Goal: Register for event/course

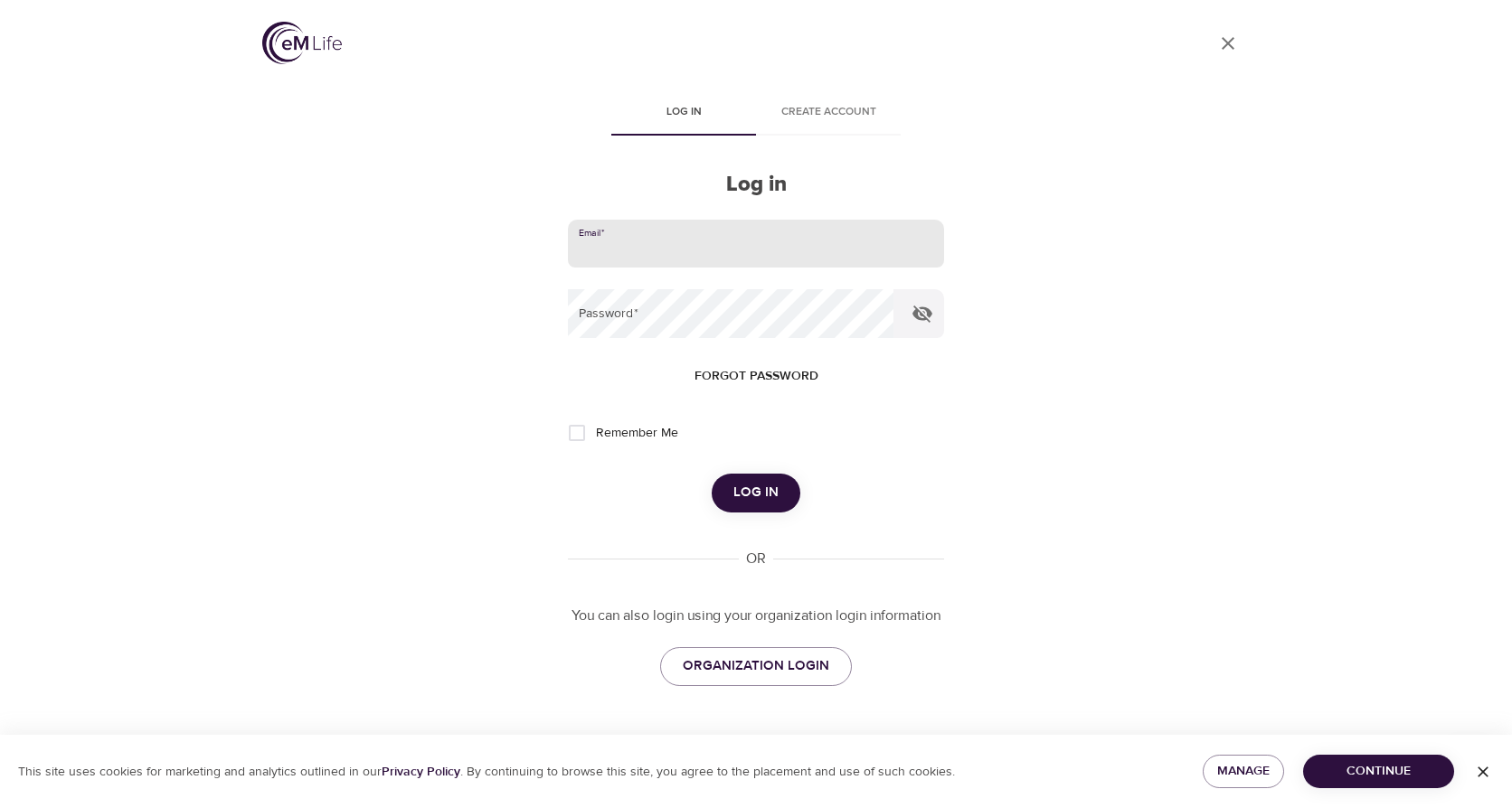
click at [688, 232] on input "email" at bounding box center [756, 243] width 376 height 48
type input "[EMAIL_ADDRESS][DOMAIN_NAME]"
click at [711, 474] on button "Log in" at bounding box center [756, 493] width 89 height 38
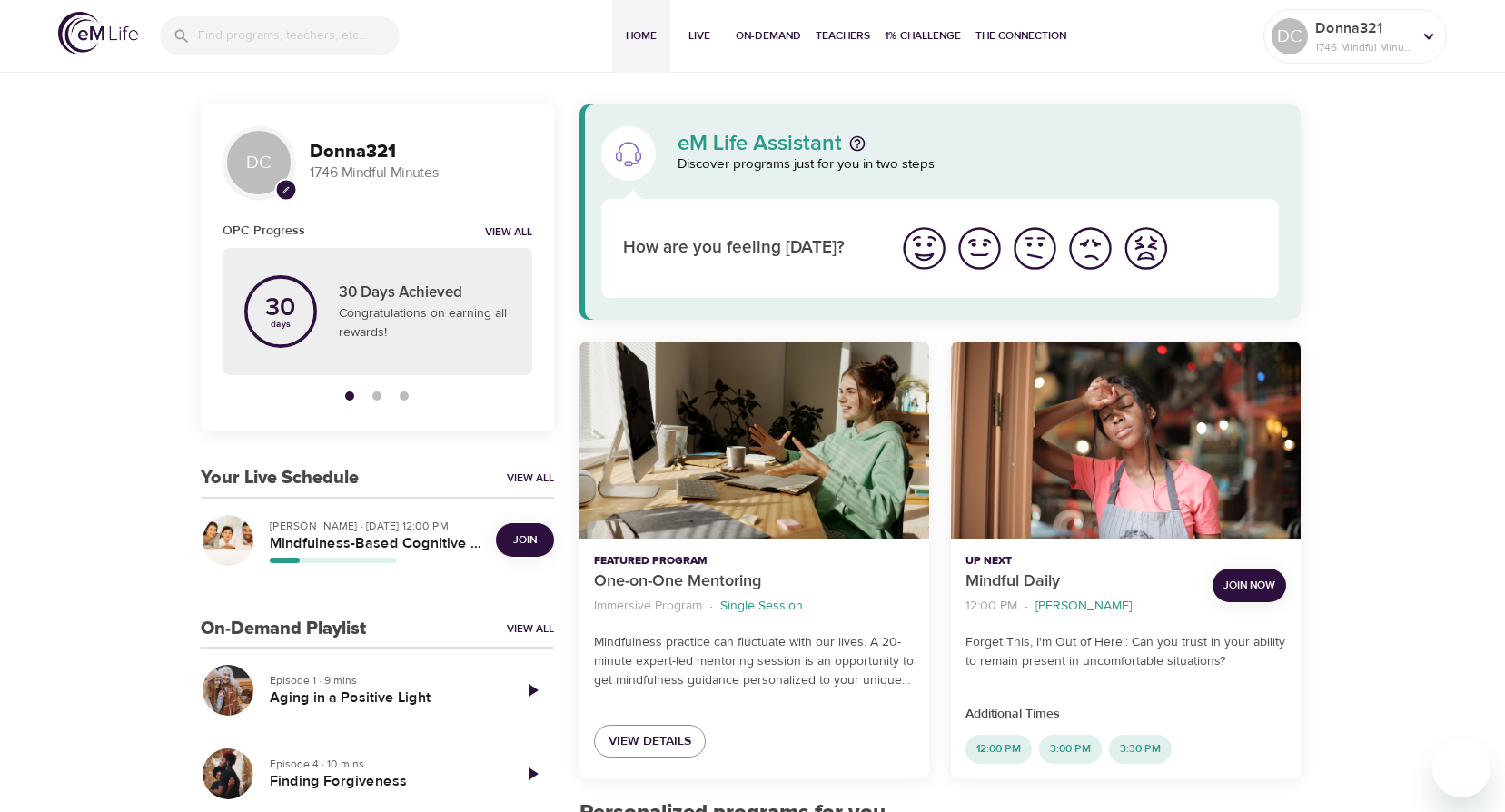
click at [375, 524] on p "[PERSON_NAME] · [DATE] 12:00 PM" at bounding box center [375, 526] width 212 height 16
click at [341, 539] on h5 "Mindfulness-Based Cognitive Training (MBCT)" at bounding box center [375, 543] width 212 height 19
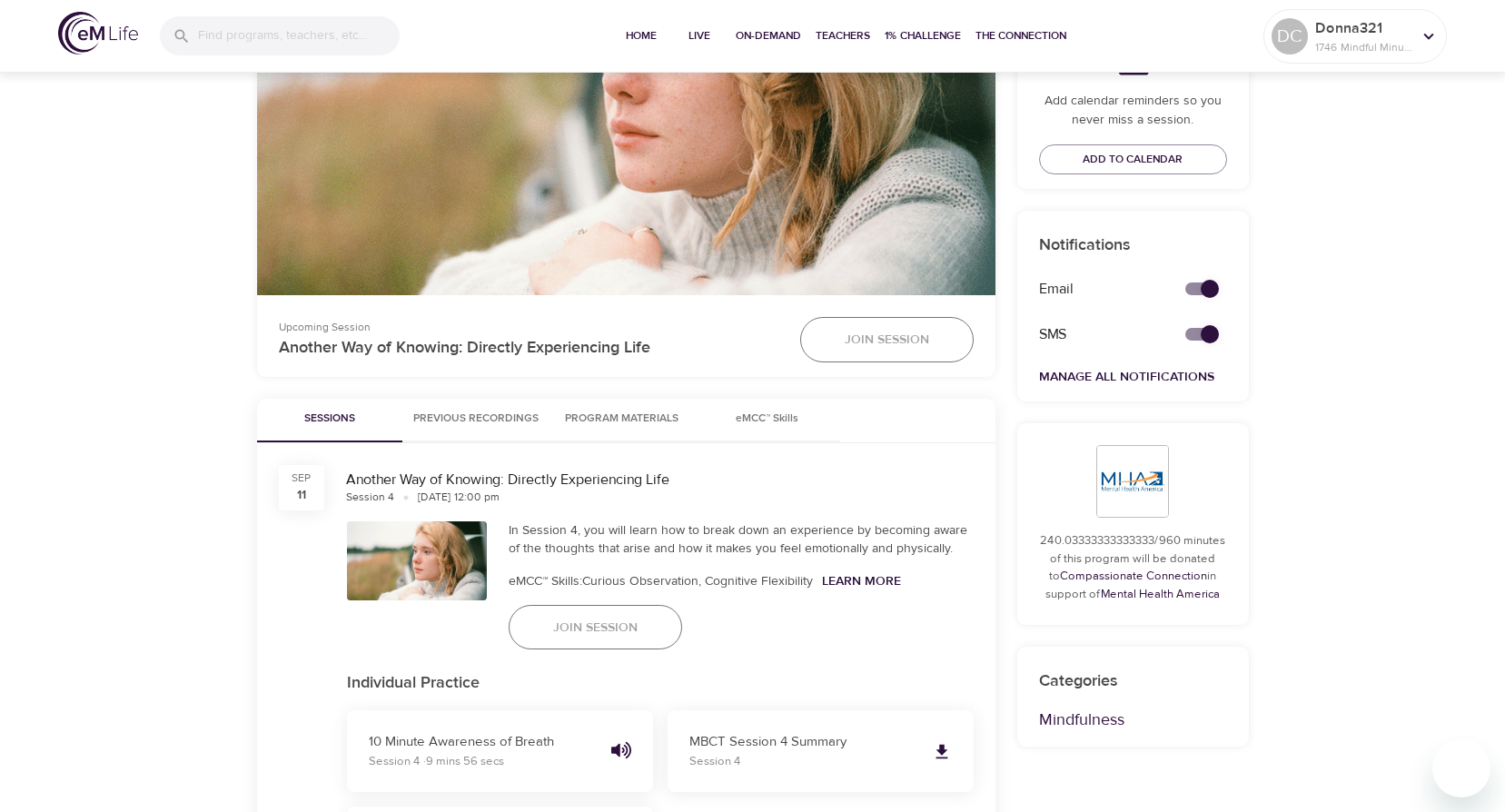
scroll to position [545, 0]
click at [489, 418] on span "Previous Recordings" at bounding box center [476, 419] width 125 height 19
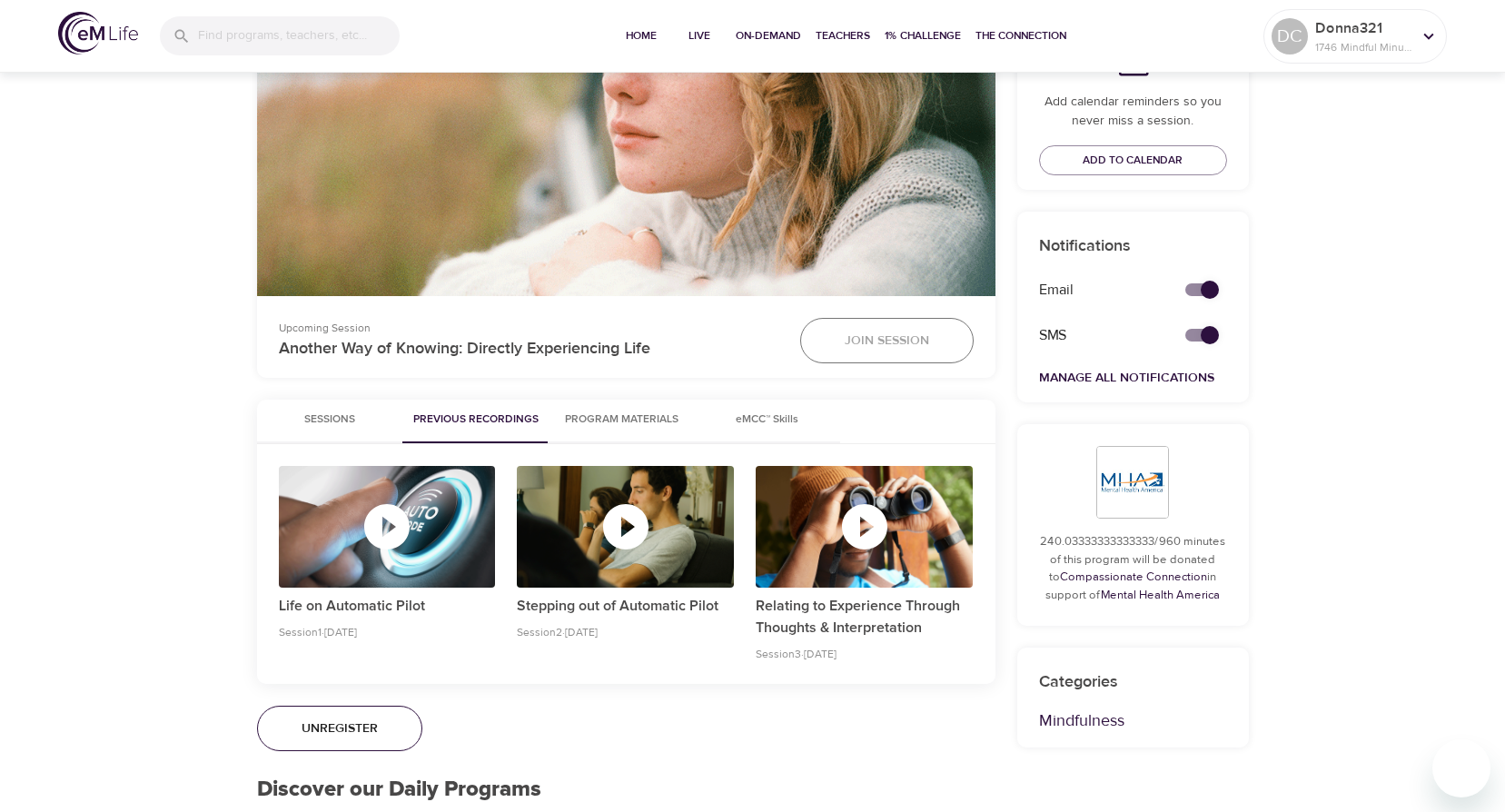
click at [326, 416] on span "Sessions" at bounding box center [330, 419] width 123 height 19
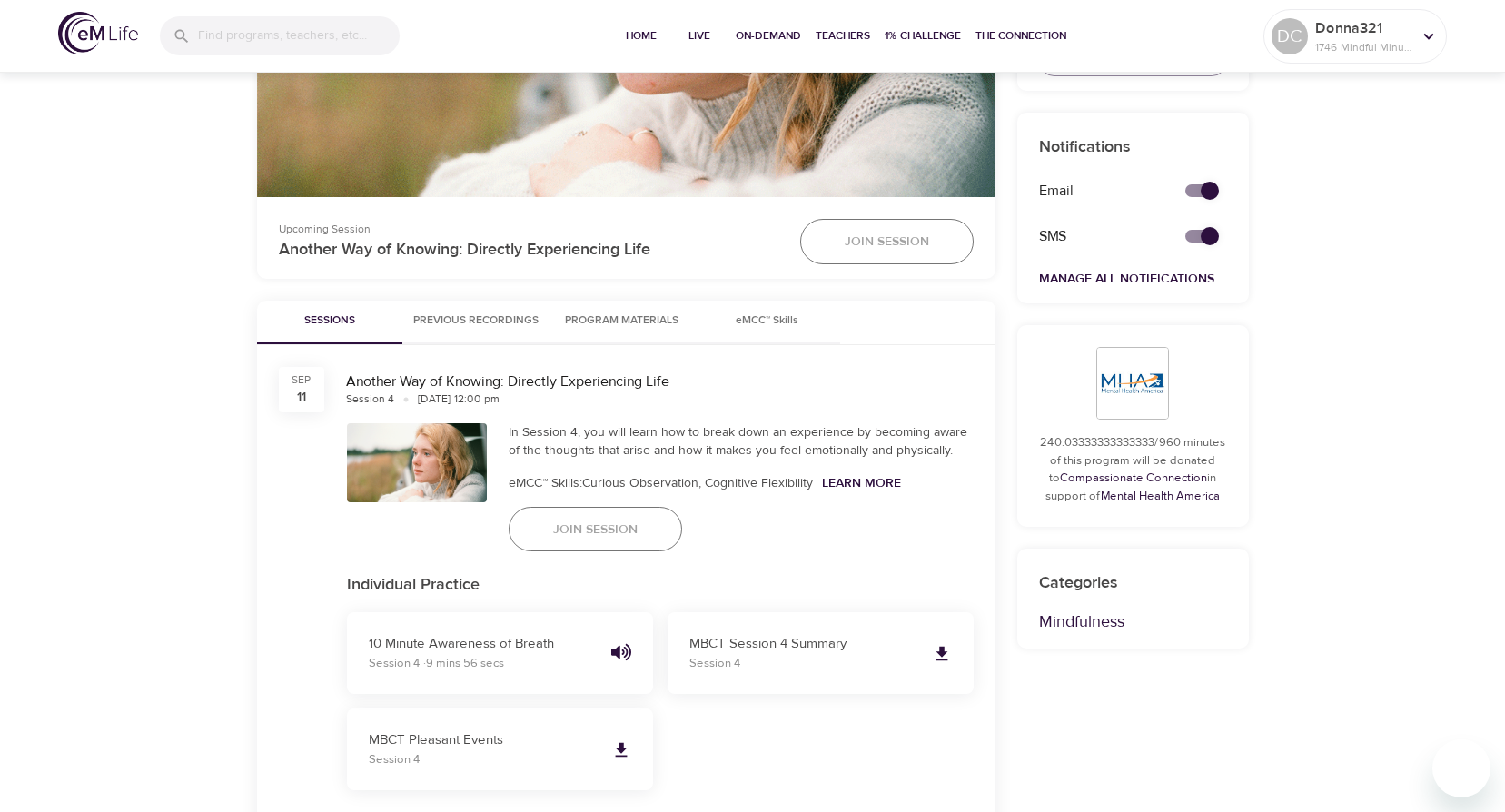
scroll to position [636, 0]
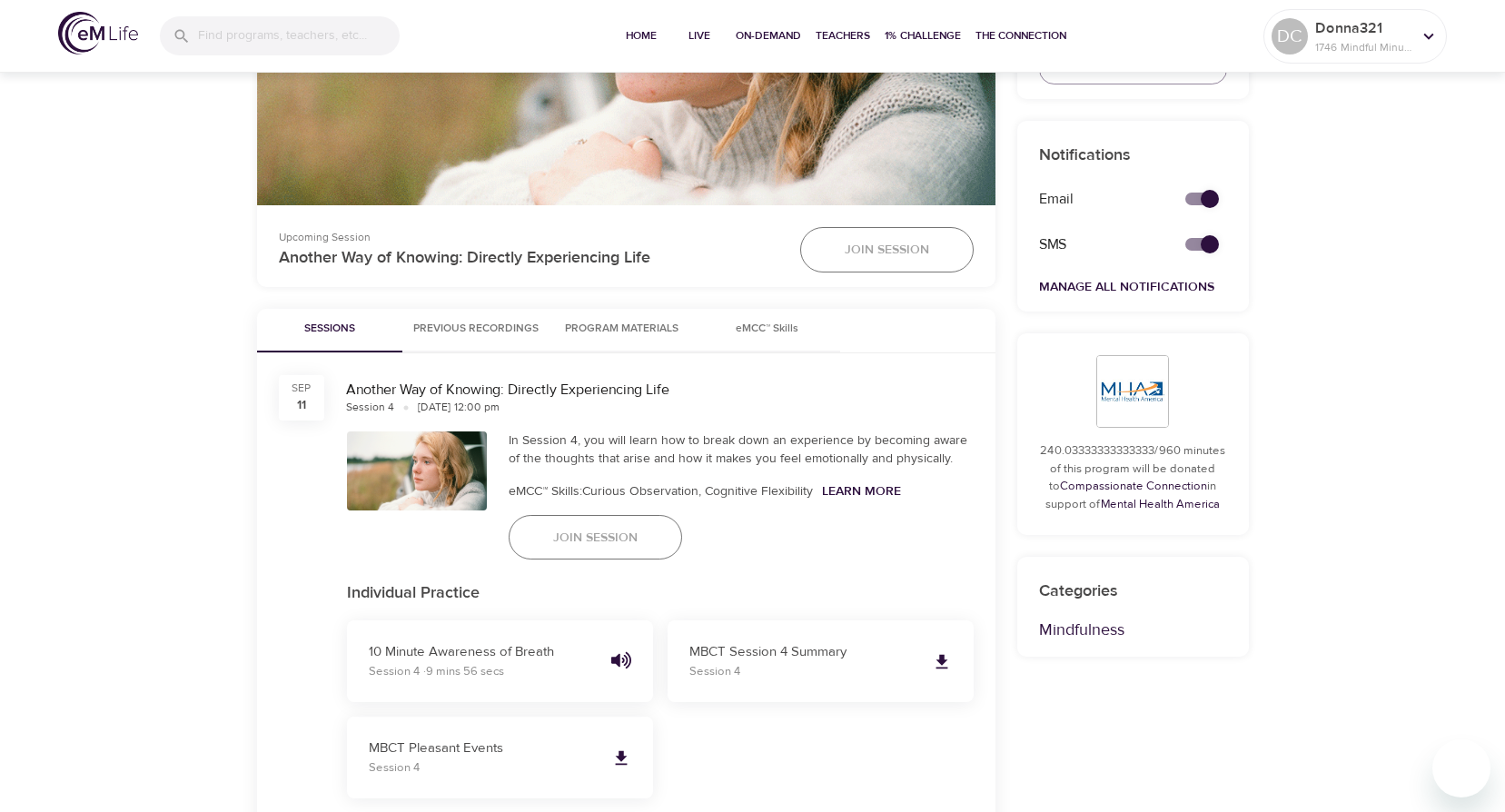
click at [742, 457] on div "In Session 4, you will learn how to break down an experience by becoming aware …" at bounding box center [742, 449] width 465 height 37
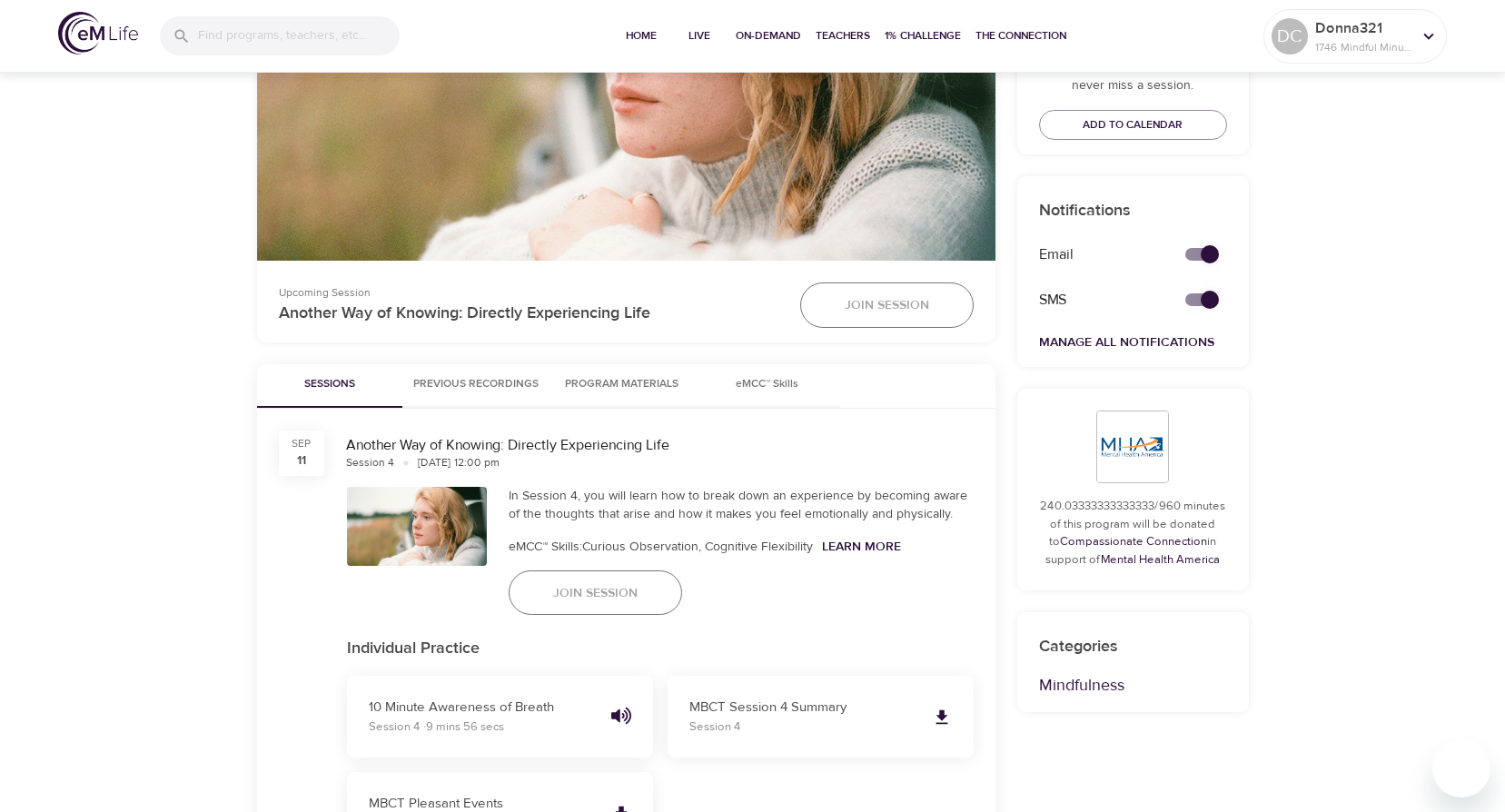
scroll to position [545, 0]
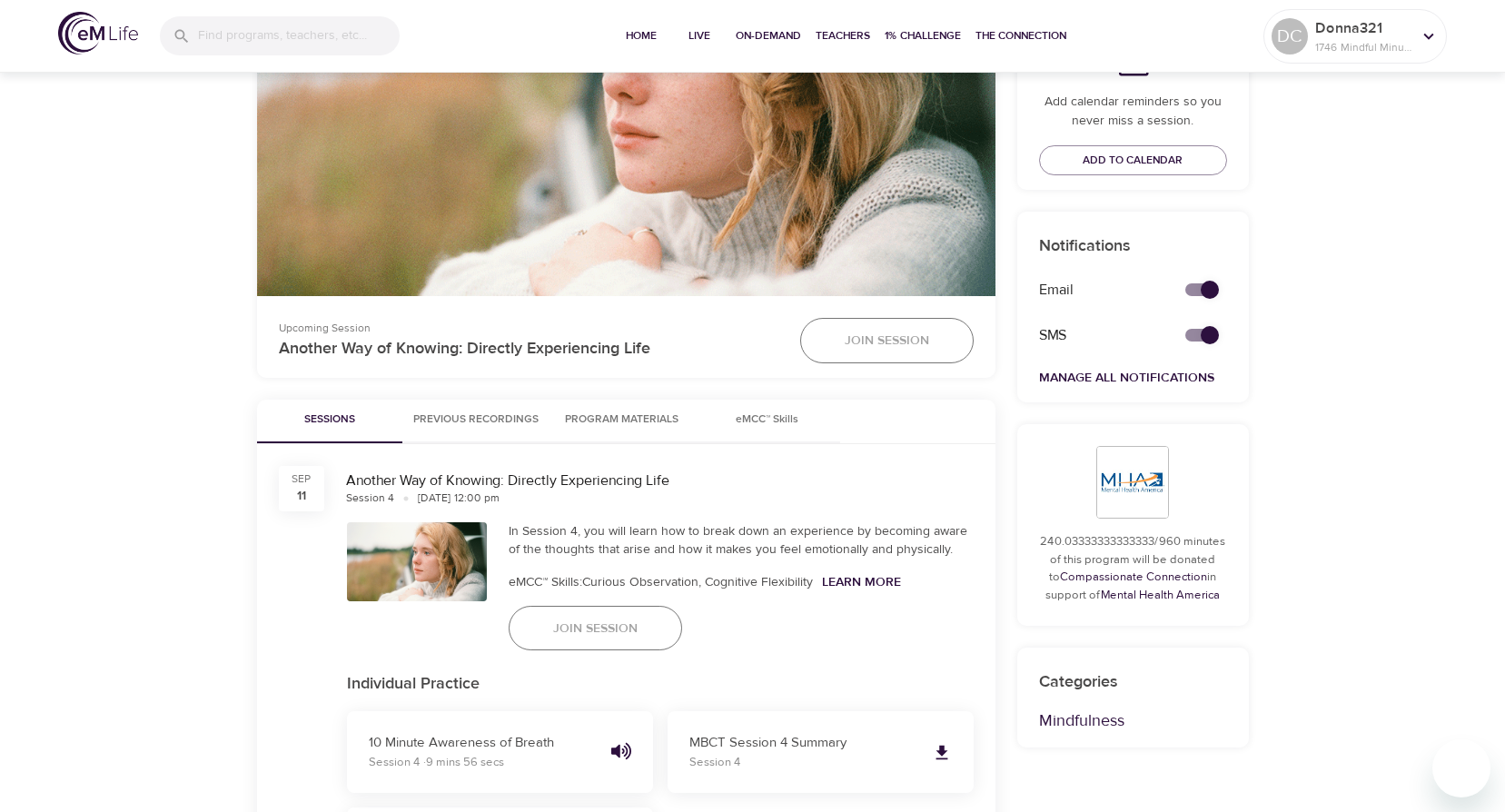
click at [455, 418] on span "Previous Recordings" at bounding box center [476, 419] width 125 height 19
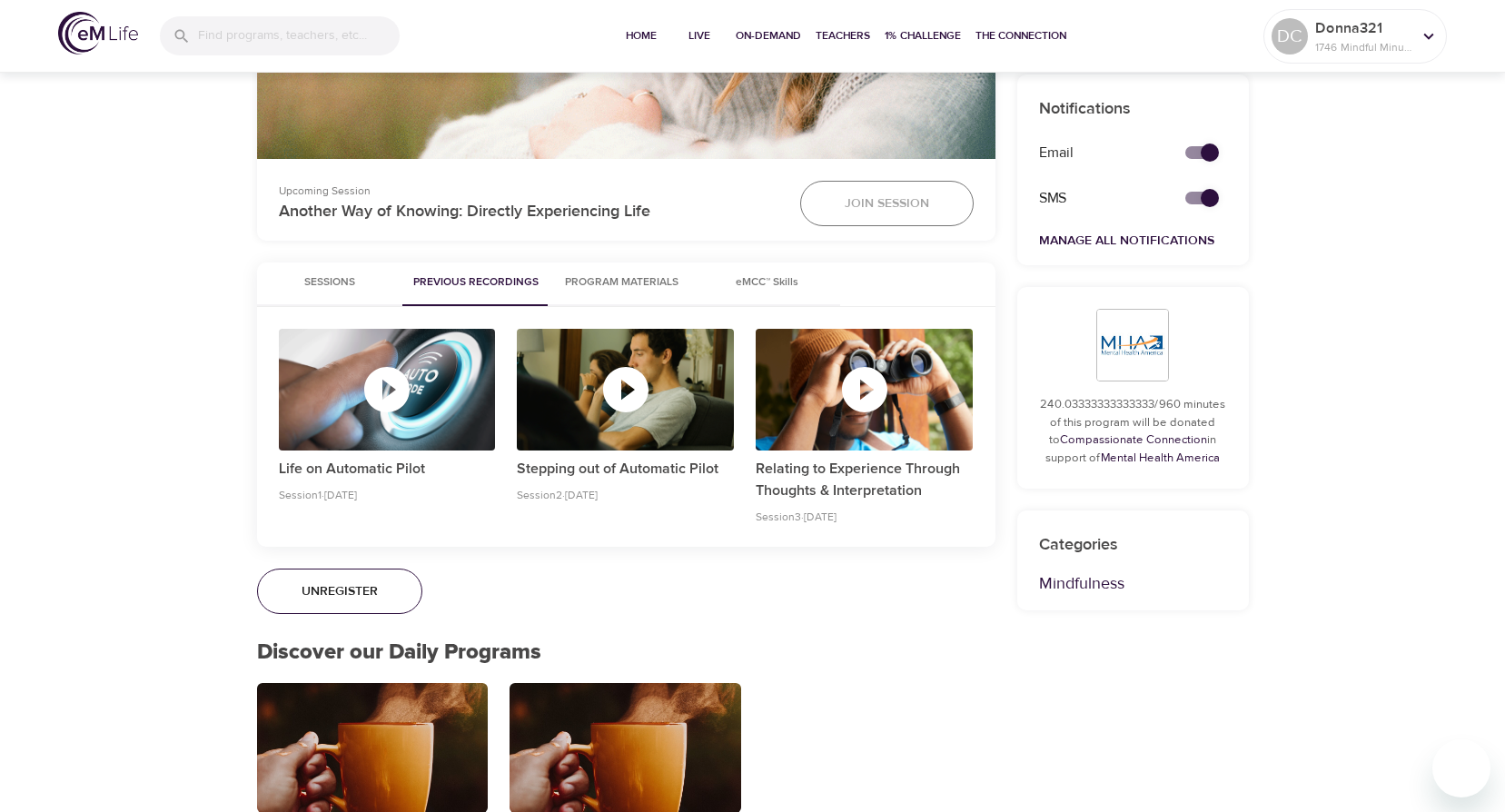
scroll to position [817, 0]
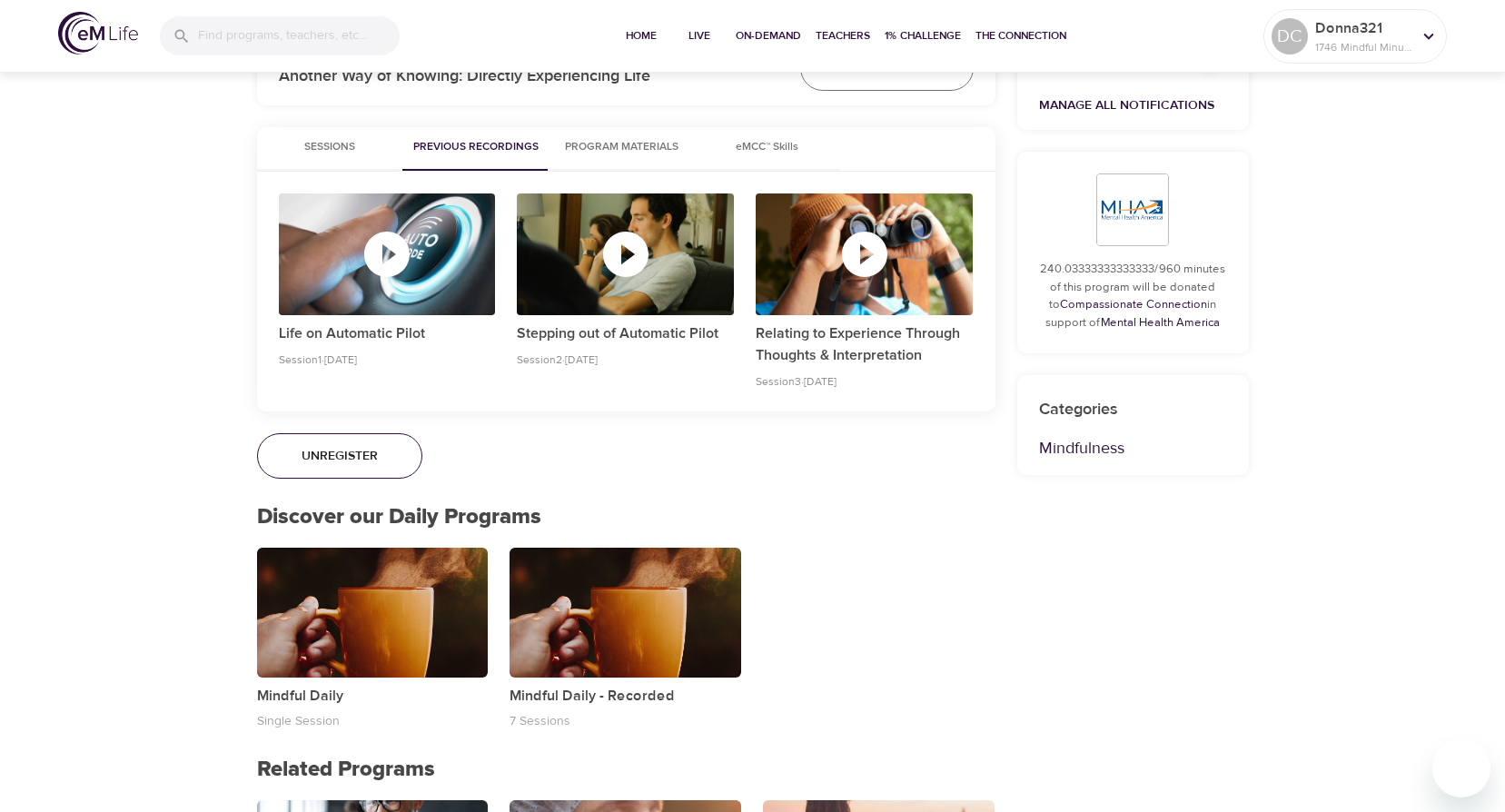
click at [342, 147] on span "Sessions" at bounding box center [330, 147] width 123 height 19
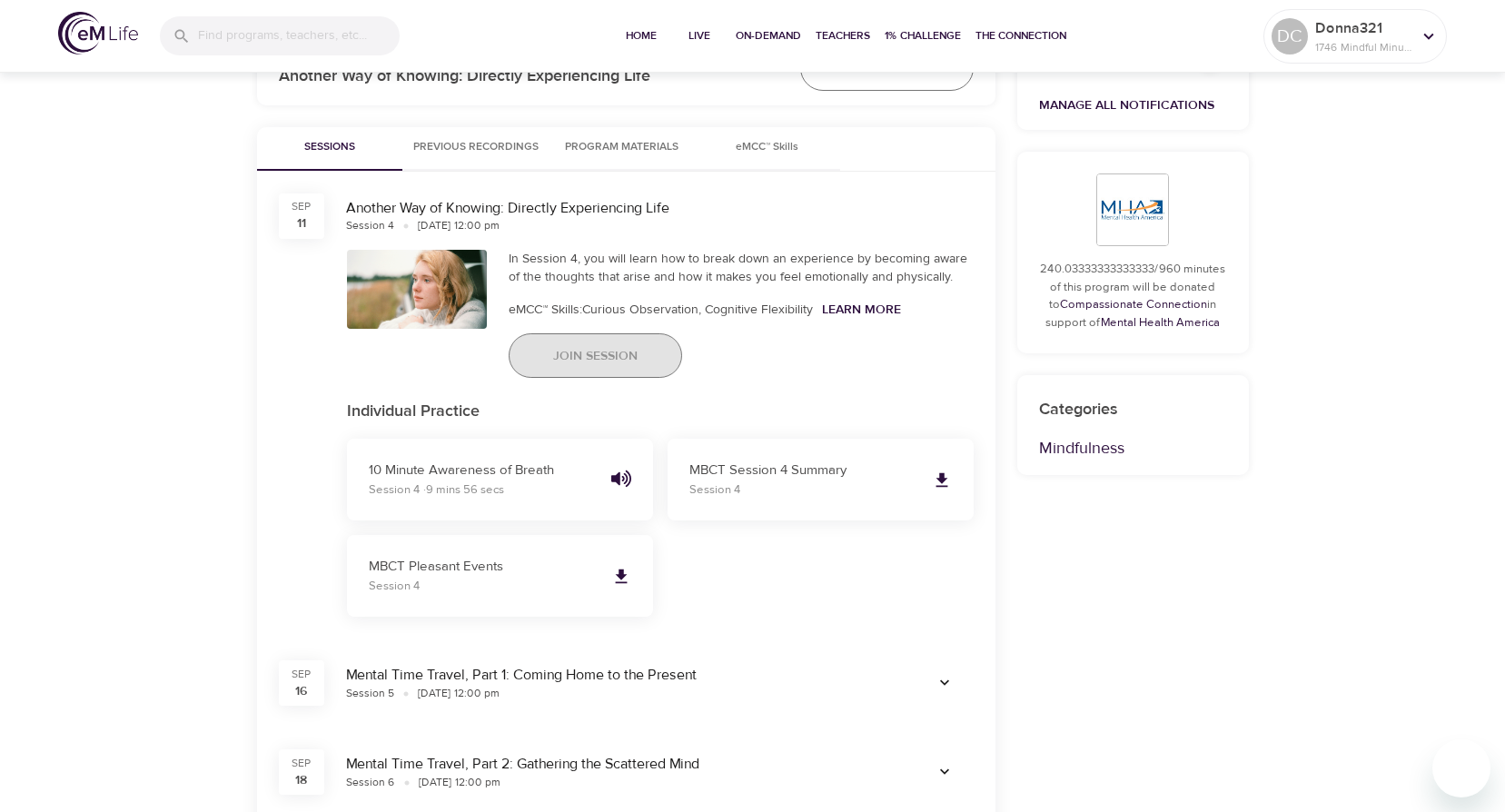
click at [625, 357] on span "Join Session" at bounding box center [594, 356] width 84 height 23
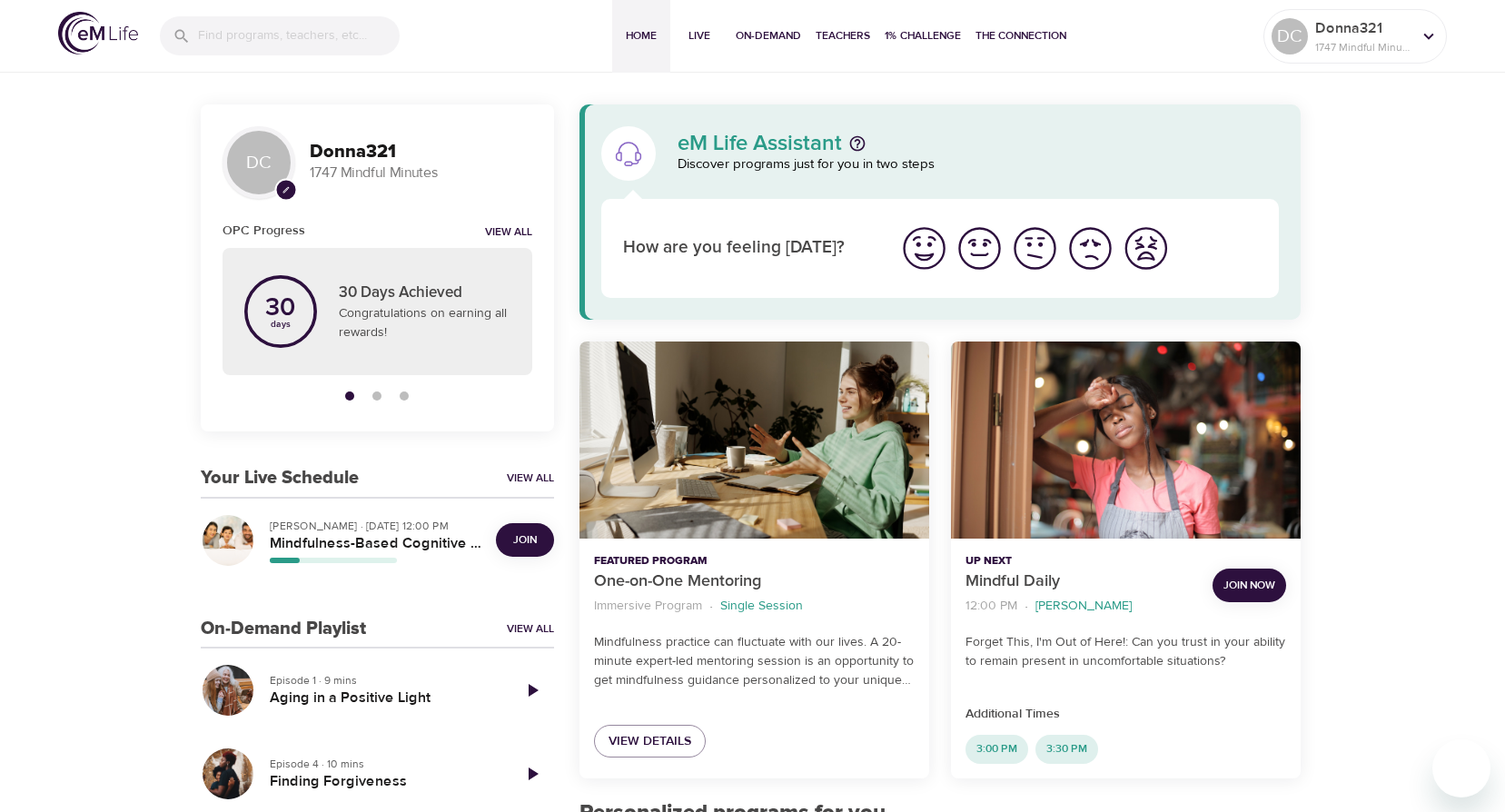
click at [532, 536] on span "Join" at bounding box center [525, 540] width 24 height 19
